Goal: Task Accomplishment & Management: Use online tool/utility

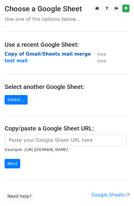
click at [41, 53] on strong "Copy of Gmail/Sheets mail merge" at bounding box center [48, 54] width 86 height 6
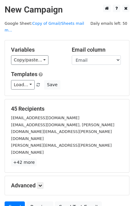
scroll to position [31, 0]
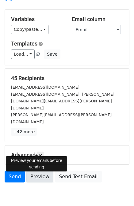
click at [40, 171] on link "Preview" at bounding box center [39, 177] width 27 height 12
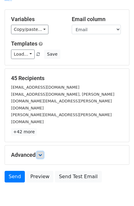
click at [40, 153] on icon at bounding box center [40, 155] width 4 height 4
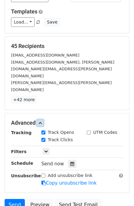
scroll to position [65, 0]
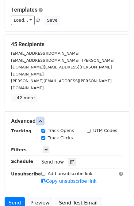
click at [41, 119] on icon at bounding box center [40, 121] width 4 height 4
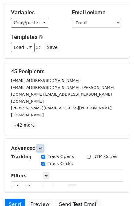
scroll to position [31, 0]
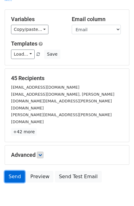
click at [15, 171] on link "Send" at bounding box center [15, 177] width 20 height 12
